Goal: Register for event/course

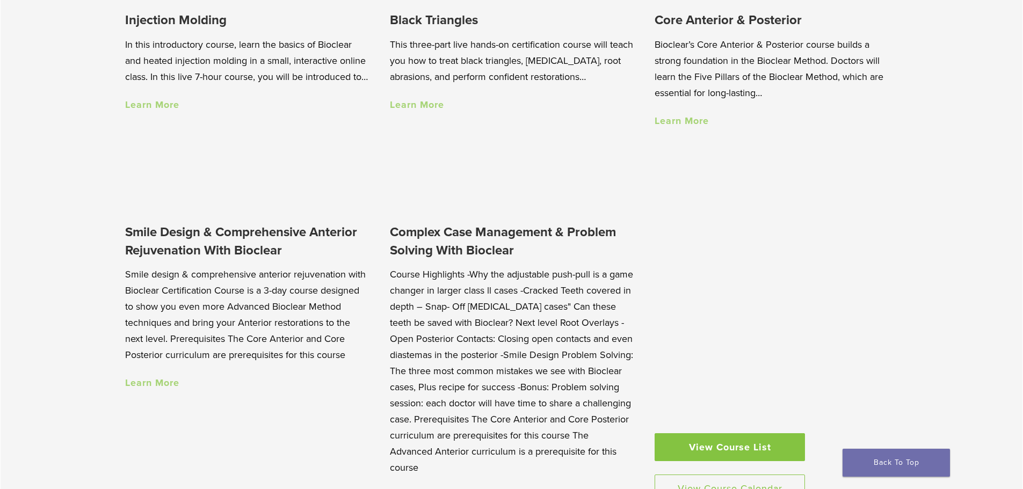
scroll to position [805, 0]
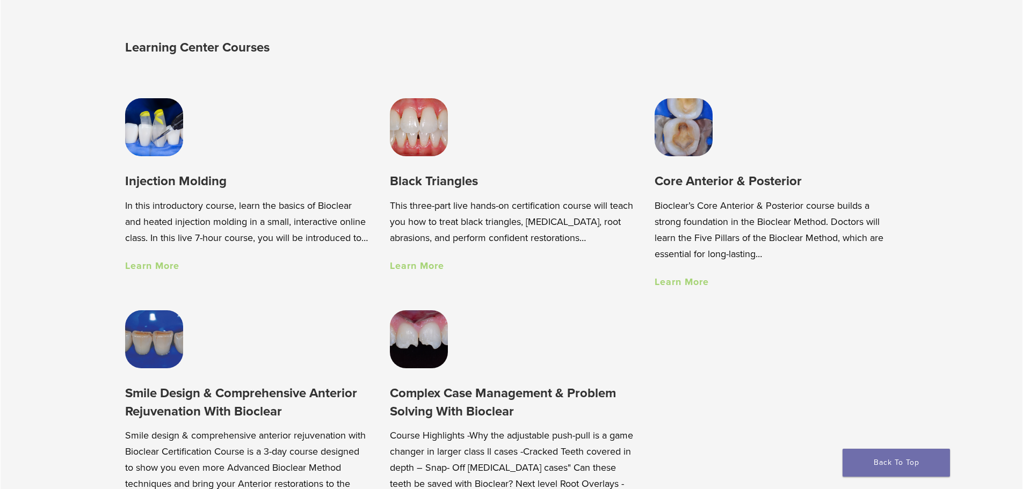
click at [159, 356] on img at bounding box center [154, 339] width 58 height 58
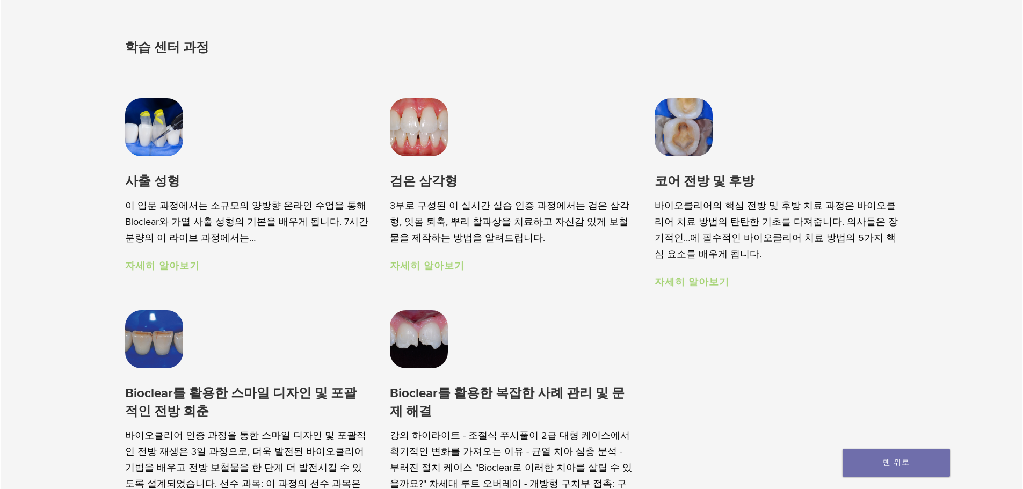
click at [409, 354] on img at bounding box center [419, 339] width 58 height 58
